Goal: Navigation & Orientation: Find specific page/section

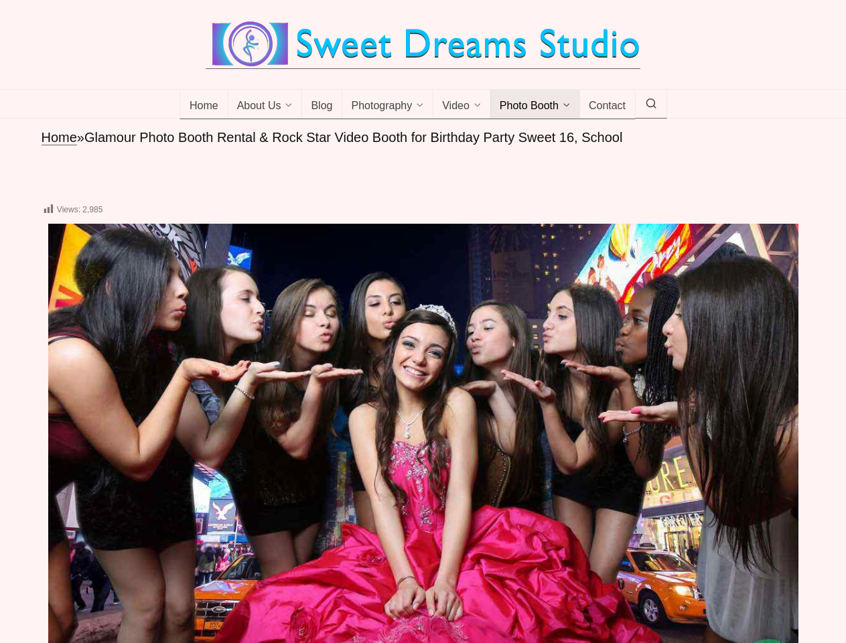
click at [423, 322] on img at bounding box center [423, 441] width 750 height 435
click at [265, 105] on span "About Us" at bounding box center [259, 106] width 44 height 13
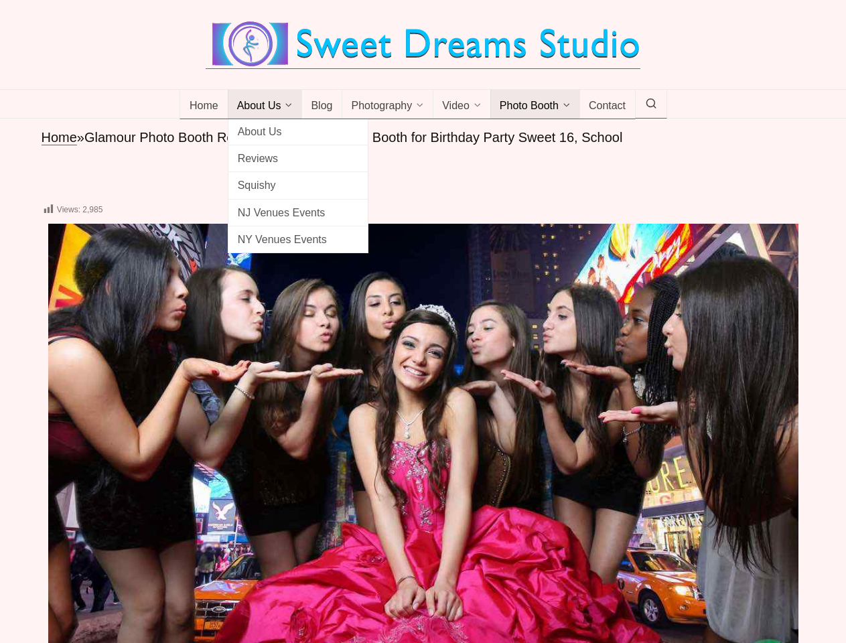
click at [388, 105] on span "Photography" at bounding box center [381, 106] width 61 height 13
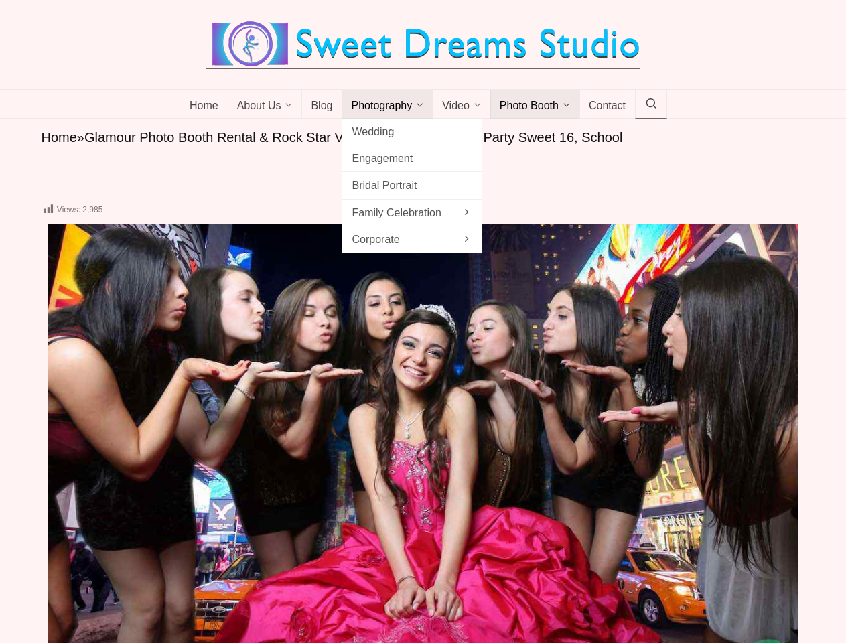
click at [462, 105] on span "Video" at bounding box center [455, 106] width 27 height 13
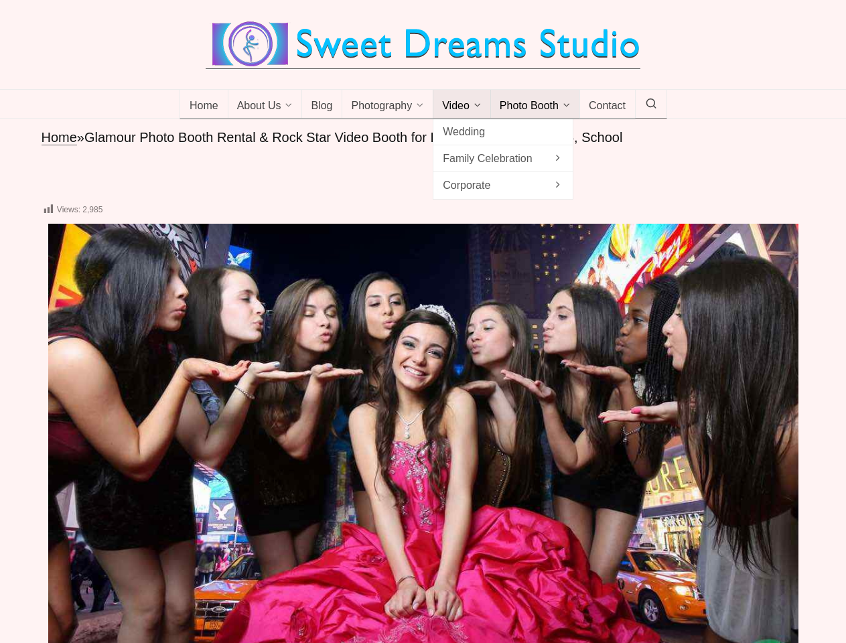
click at [535, 105] on span "Photo Booth" at bounding box center [529, 106] width 59 height 13
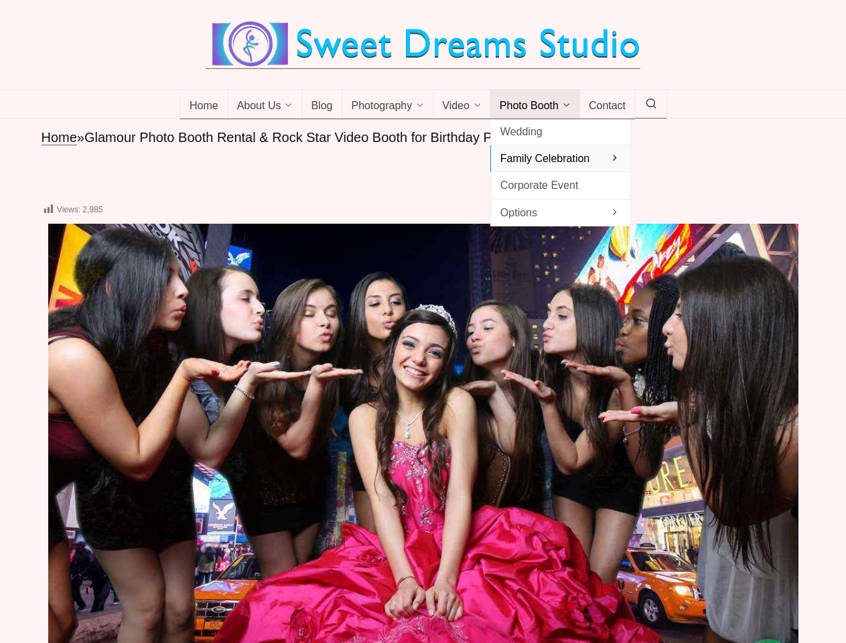
click at [651, 104] on icon at bounding box center [651, 104] width 12 height 0
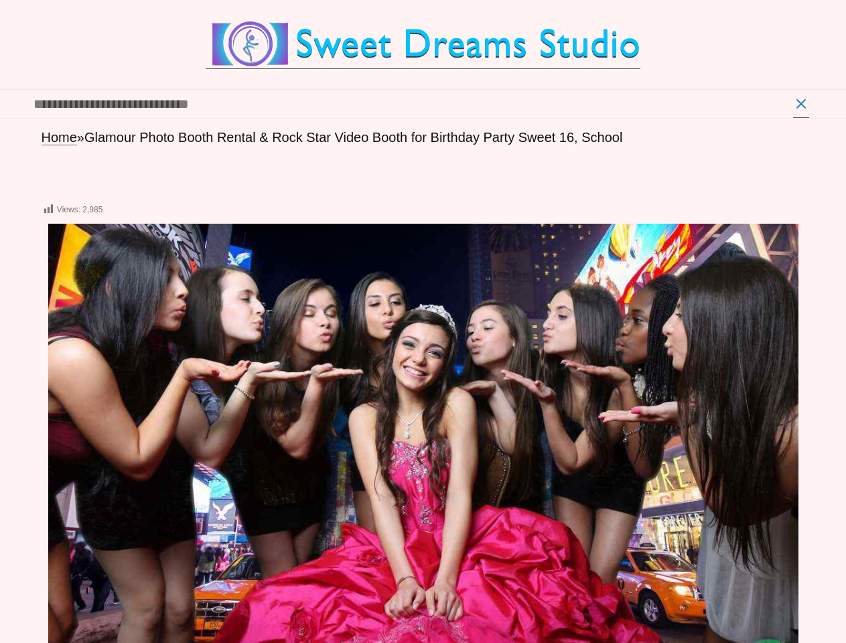
click at [819, 594] on icon at bounding box center [819, 595] width 27 height 27
